Goal: Task Accomplishment & Management: Complete application form

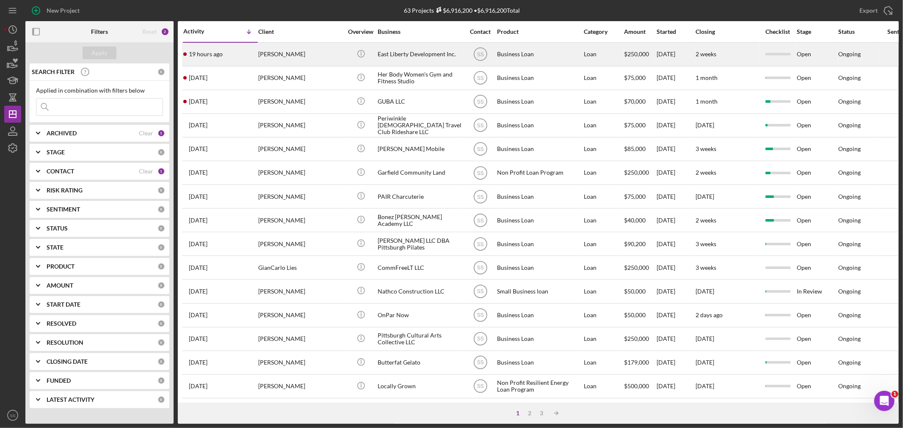
click at [247, 49] on div "19 hours ago [PERSON_NAME]" at bounding box center [220, 54] width 74 height 22
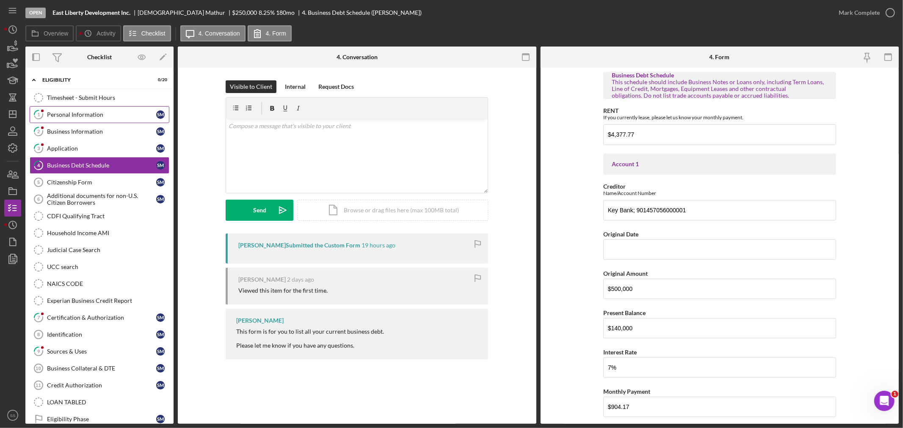
click at [100, 112] on div "Personal Information" at bounding box center [101, 114] width 109 height 7
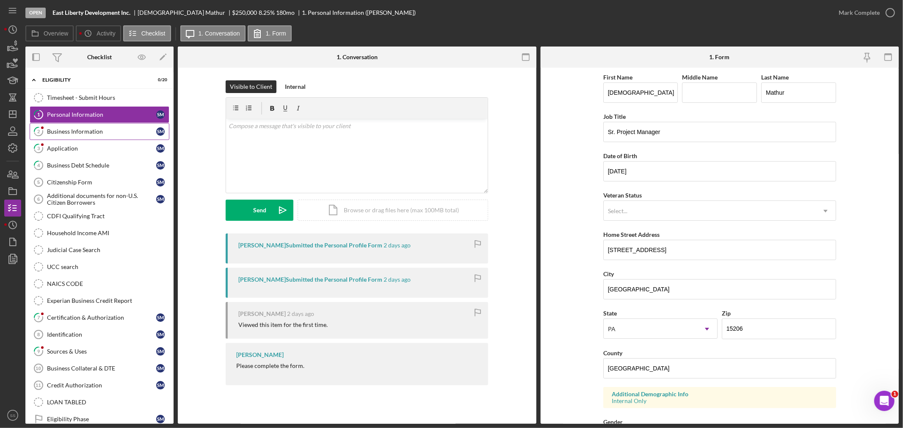
click at [82, 136] on link "2 Business Information S M" at bounding box center [100, 131] width 140 height 17
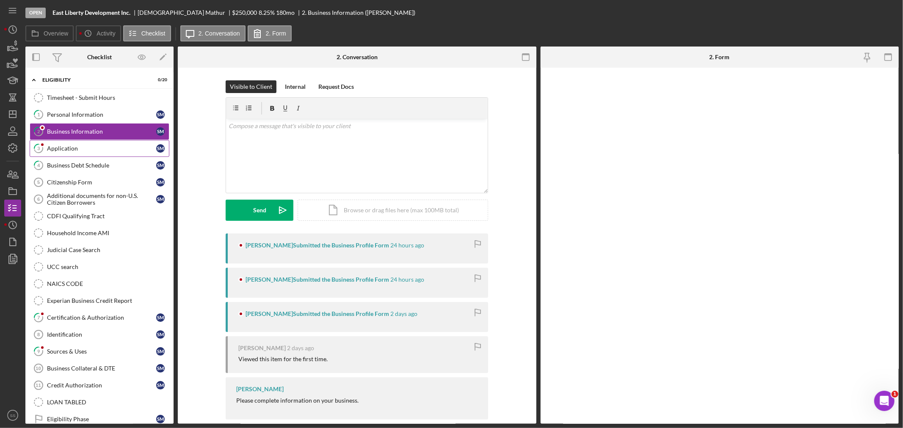
click at [74, 150] on div "Application" at bounding box center [101, 148] width 109 height 7
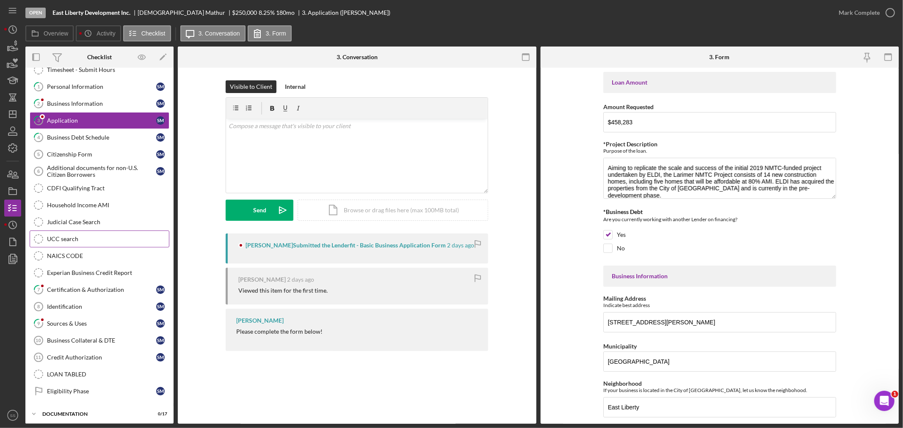
scroll to position [52, 0]
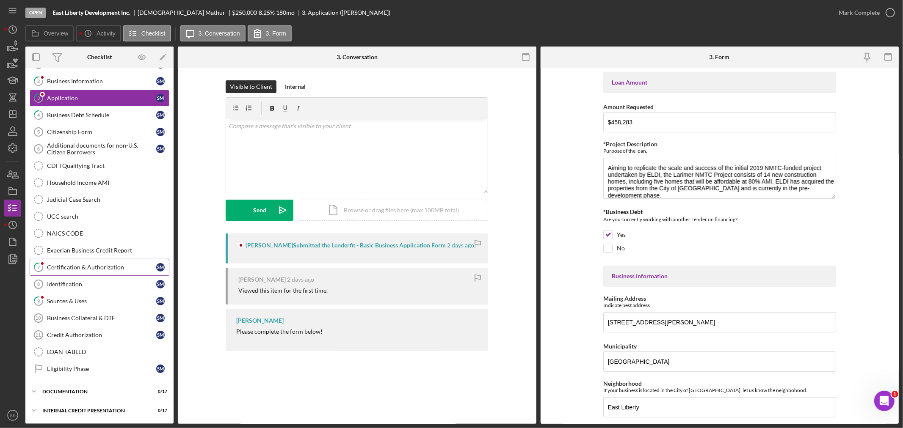
click at [68, 268] on div "Certification & Authorization" at bounding box center [101, 267] width 109 height 7
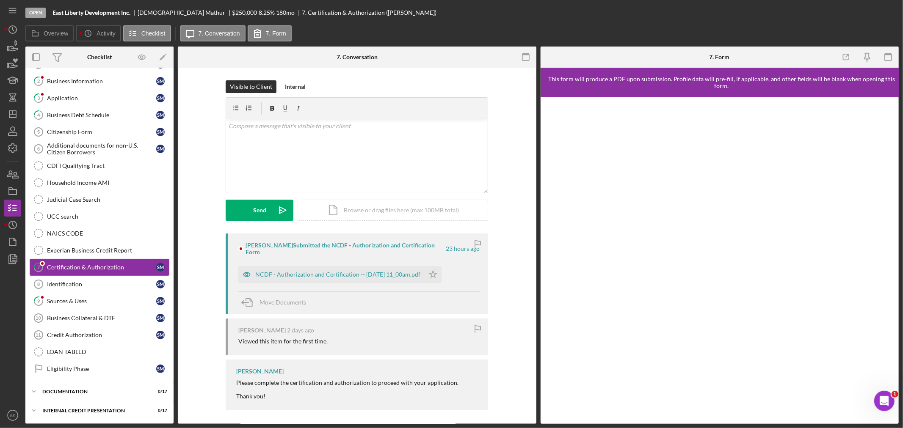
scroll to position [52, 0]
click at [65, 301] on div "Sources & Uses" at bounding box center [101, 301] width 109 height 7
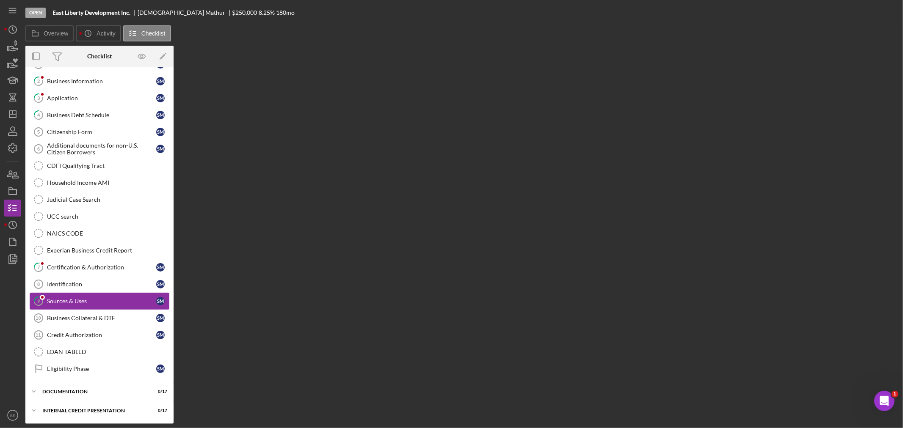
scroll to position [52, 0]
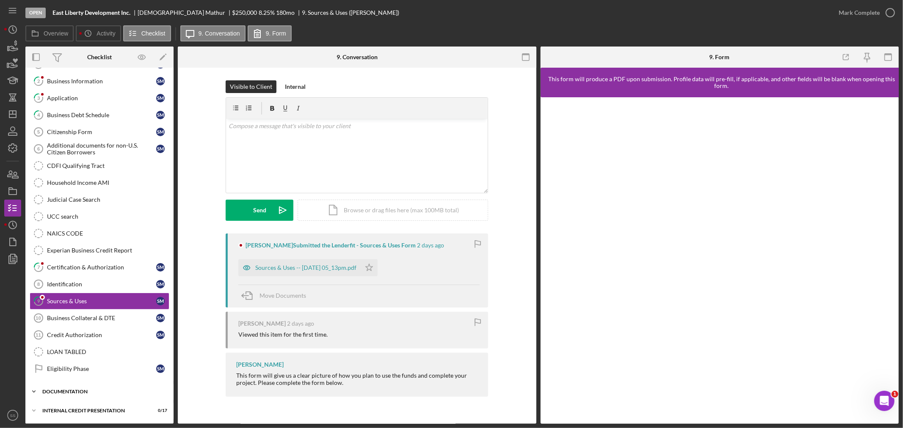
click at [69, 393] on div "documentation" at bounding box center [102, 391] width 121 height 5
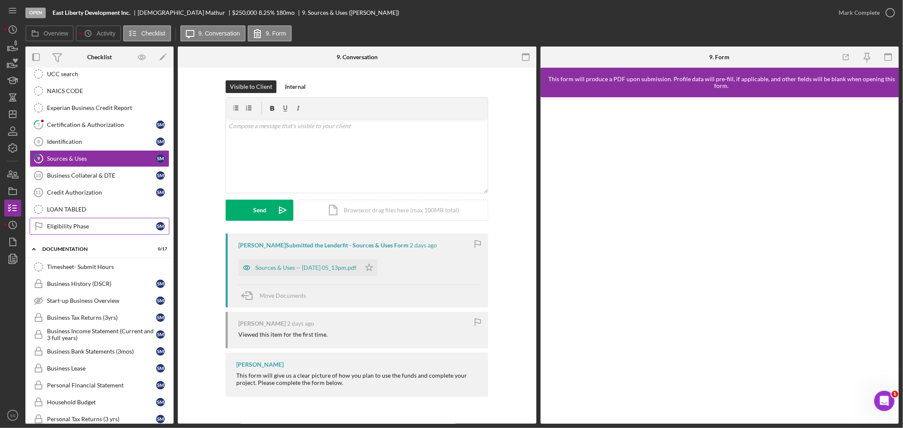
scroll to position [0, 0]
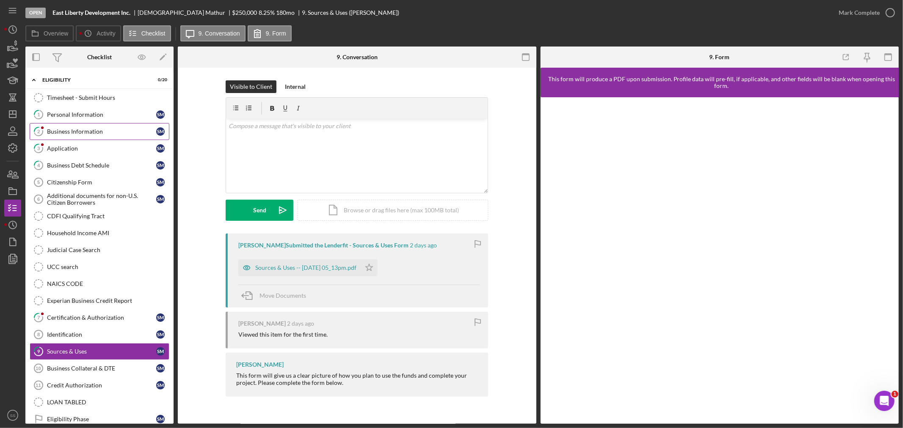
click at [88, 132] on div "Business Information" at bounding box center [101, 131] width 109 height 7
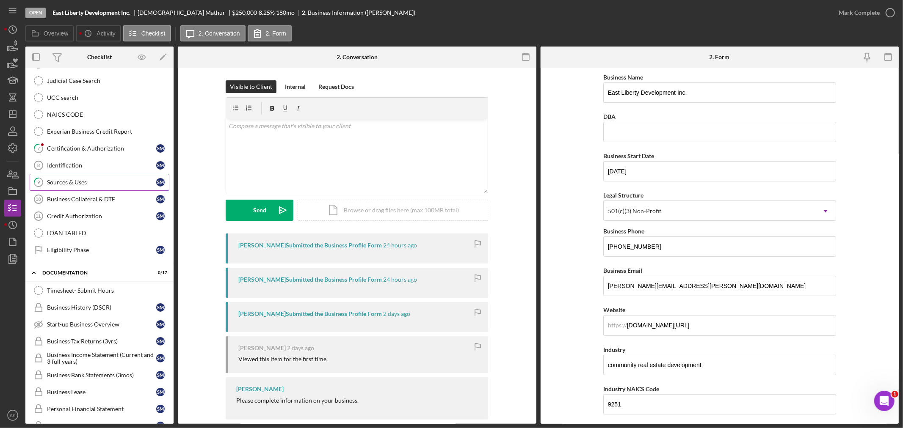
scroll to position [188, 0]
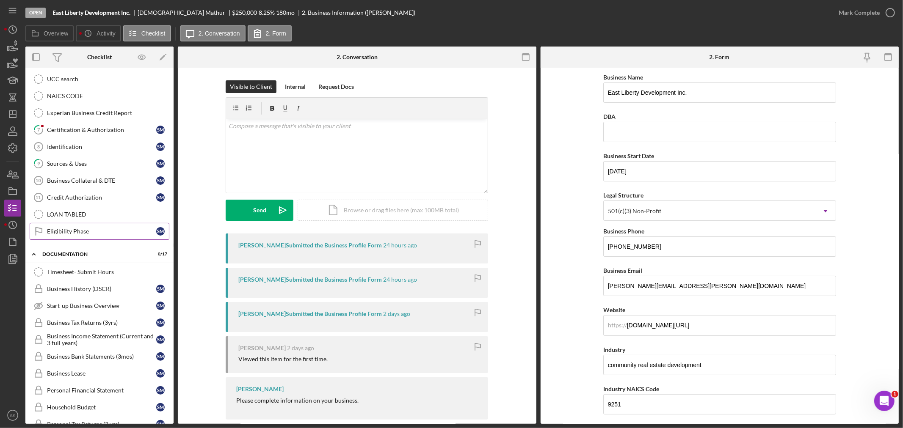
click at [65, 229] on link "Eligibility Phase Eligibility Phase S M" at bounding box center [100, 231] width 140 height 17
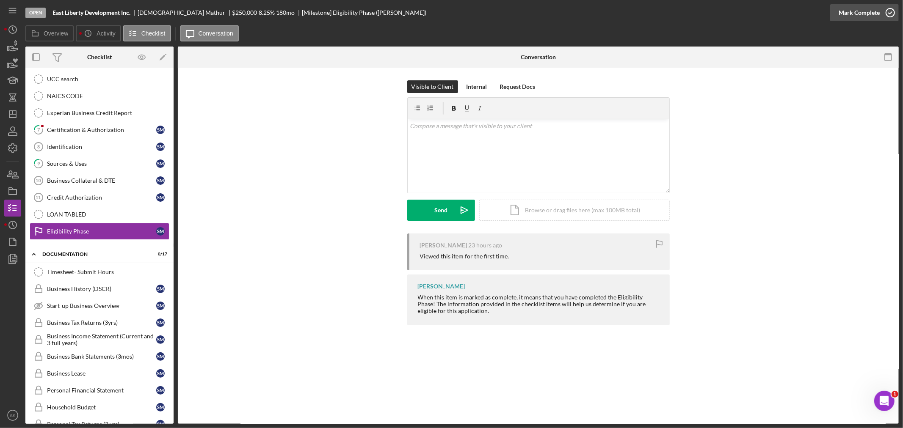
click at [892, 15] on icon "button" at bounding box center [889, 12] width 21 height 21
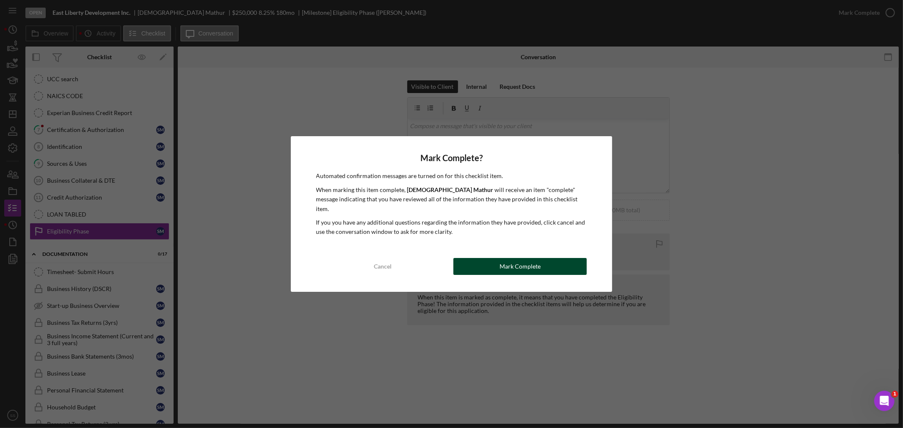
click at [481, 261] on button "Mark Complete" at bounding box center [519, 266] width 133 height 17
